Goal: Information Seeking & Learning: Learn about a topic

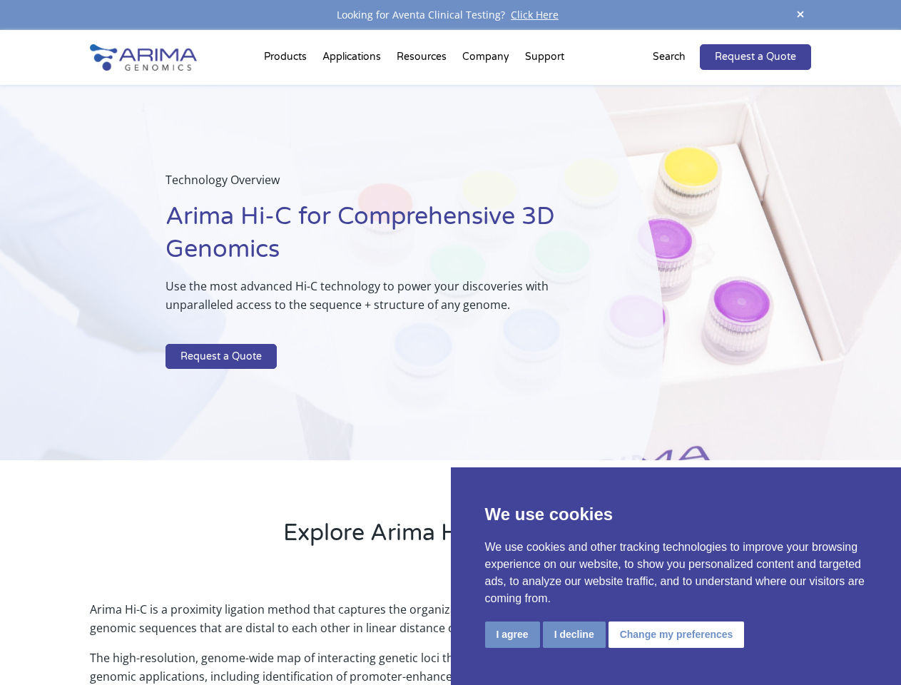
click at [450, 342] on p at bounding box center [378, 334] width 426 height 19
click at [512, 634] on button "I agree" at bounding box center [512, 634] width 55 height 26
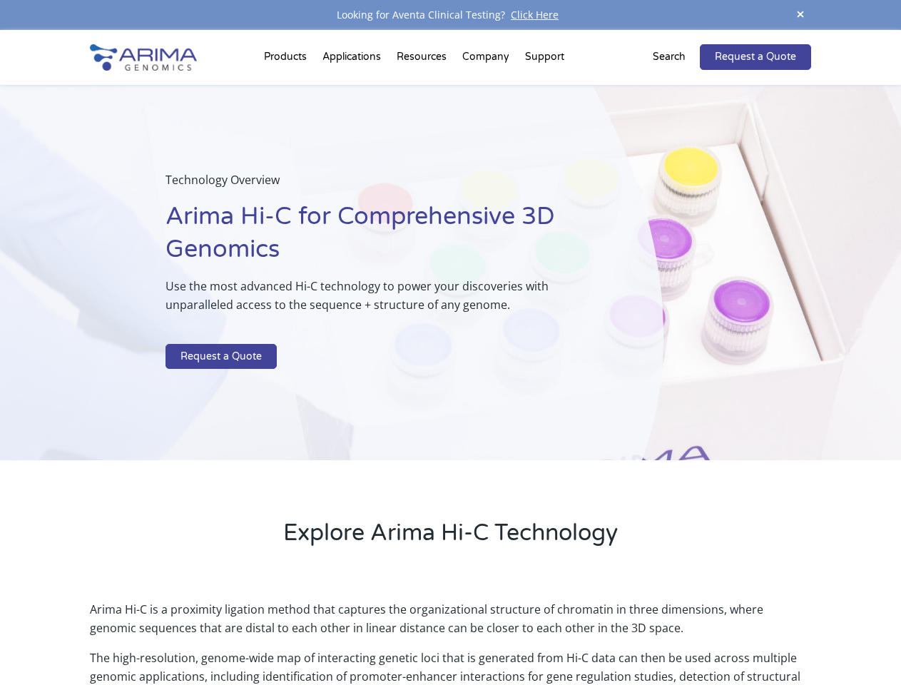
click at [573, 634] on p "Arima Hi-C is a proximity ligation method that captures the organizational stru…" at bounding box center [450, 624] width 720 height 49
click at [674, 634] on p "Arima Hi-C is a proximity ligation method that captures the organizational stru…" at bounding box center [450, 624] width 720 height 49
click at [800, 15] on span at bounding box center [800, 15] width 21 height 19
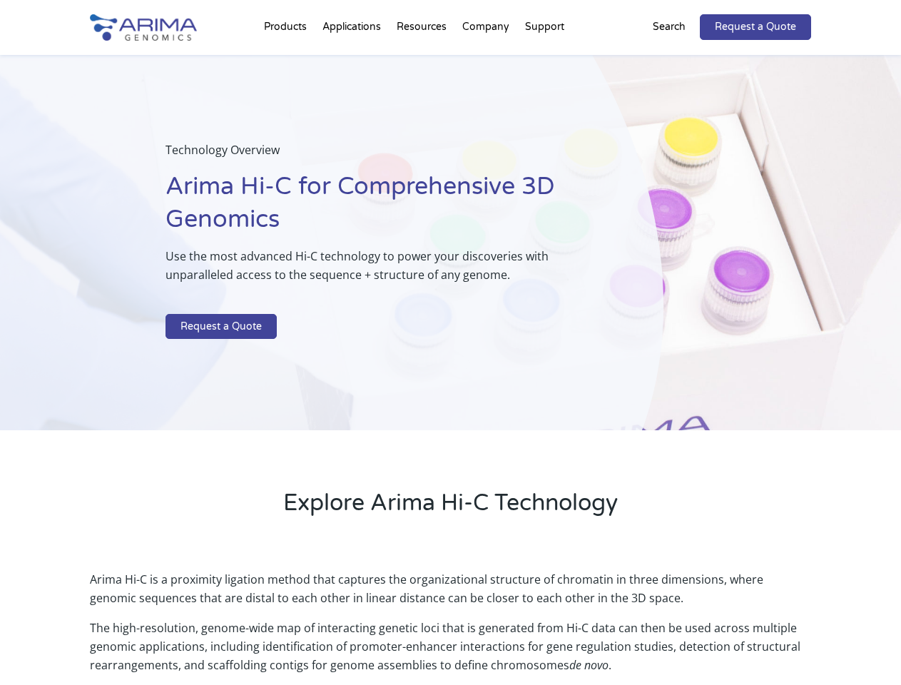
click at [450, 357] on div "Technology Overview Arima Hi-C for Comprehensive 3D Genomics Use the most advan…" at bounding box center [331, 243] width 663 height 376
click at [287, 60] on div "Technology Overview Arima Hi-C for Comprehensive 3D Genomics Use the most advan…" at bounding box center [331, 243] width 663 height 376
click at [423, 60] on div "Technology Overview Arima Hi-C for Comprehensive 3D Genomics Use the most advan…" at bounding box center [331, 243] width 663 height 376
click at [486, 60] on div "Technology Overview Arima Hi-C for Comprehensive 3D Genomics Use the most advan…" at bounding box center [331, 243] width 663 height 376
click at [544, 60] on div "Technology Overview Arima Hi-C for Comprehensive 3D Genomics Use the most advan…" at bounding box center [331, 243] width 663 height 376
